Goal: Find specific page/section: Find specific page/section

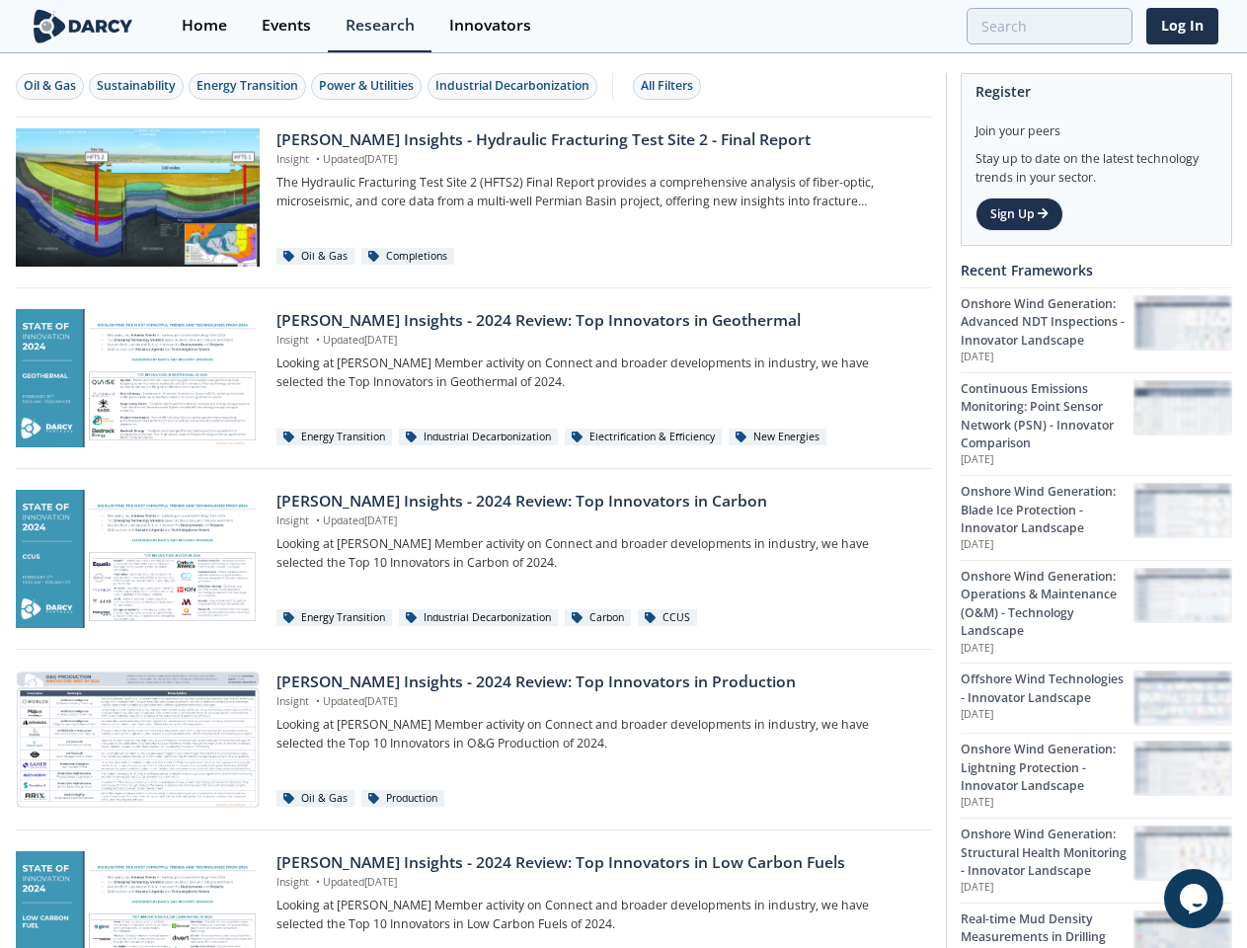
click at [50, 86] on div "Oil & Gas" at bounding box center [50, 86] width 52 height 18
click at [137, 86] on div "Sustainability" at bounding box center [136, 86] width 79 height 18
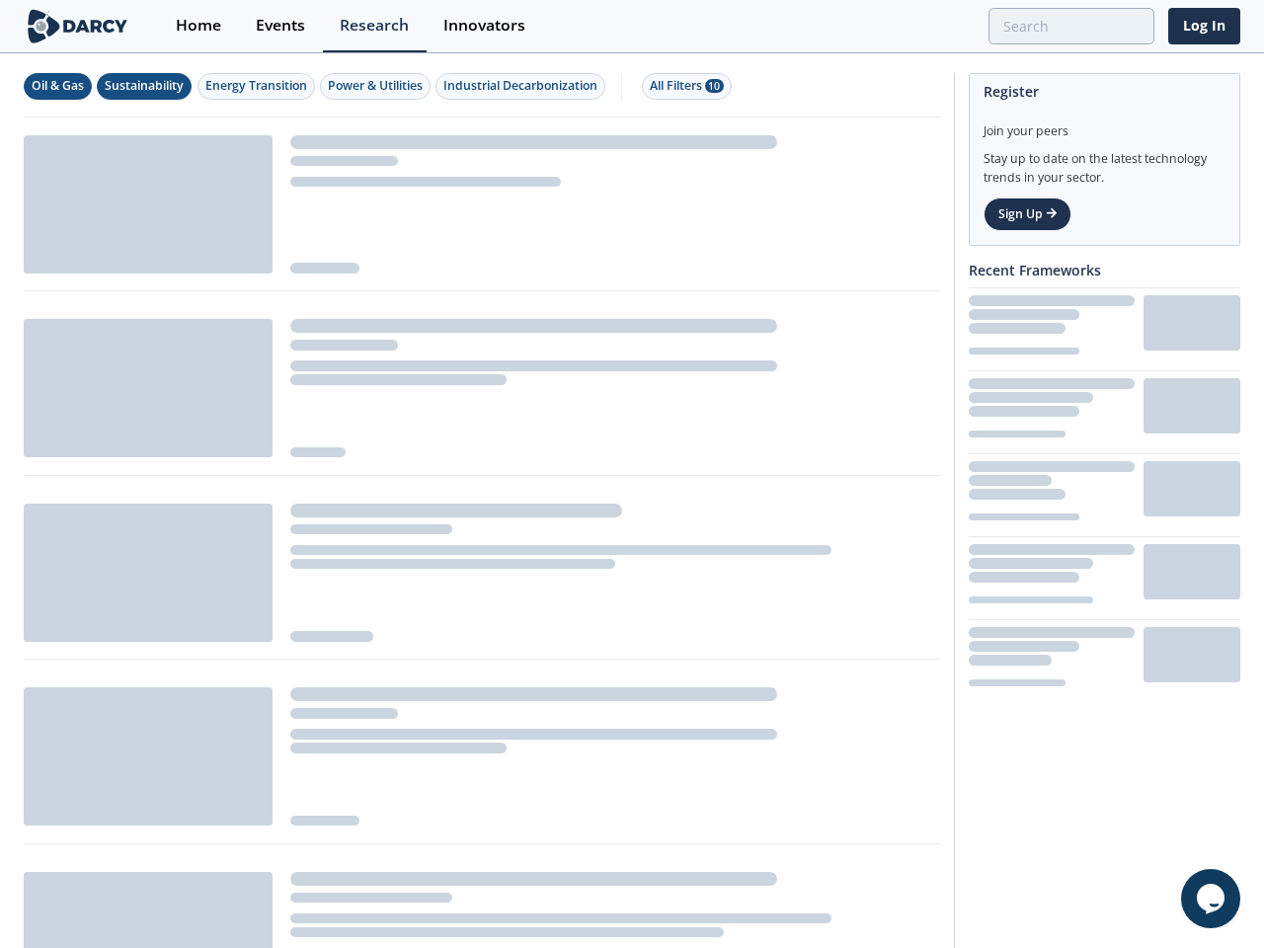
click at [249, 86] on div "Energy Transition" at bounding box center [256, 86] width 102 height 18
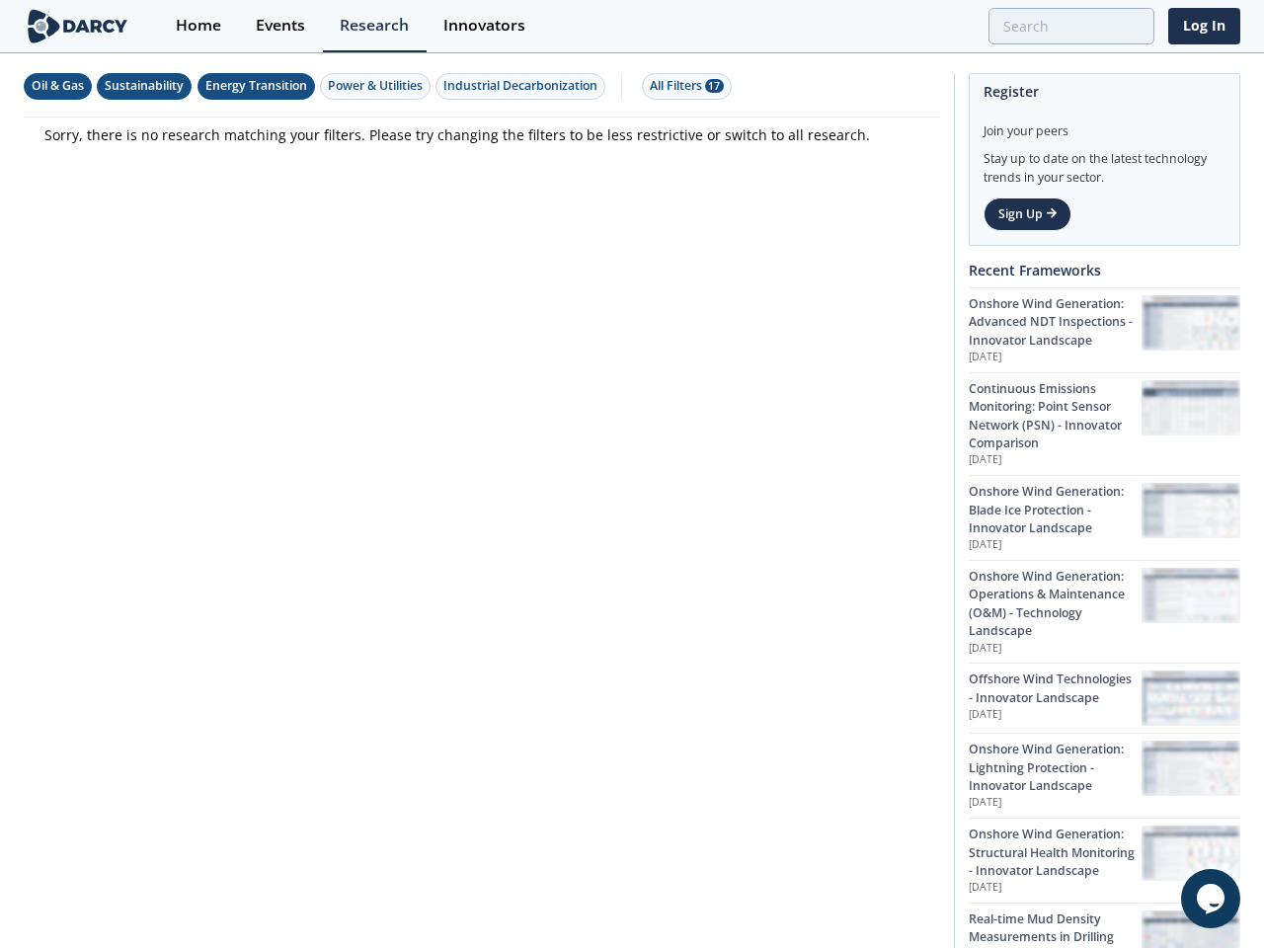
click at [369, 86] on div "Power & Utilities" at bounding box center [375, 86] width 95 height 18
